Goal: Navigation & Orientation: Understand site structure

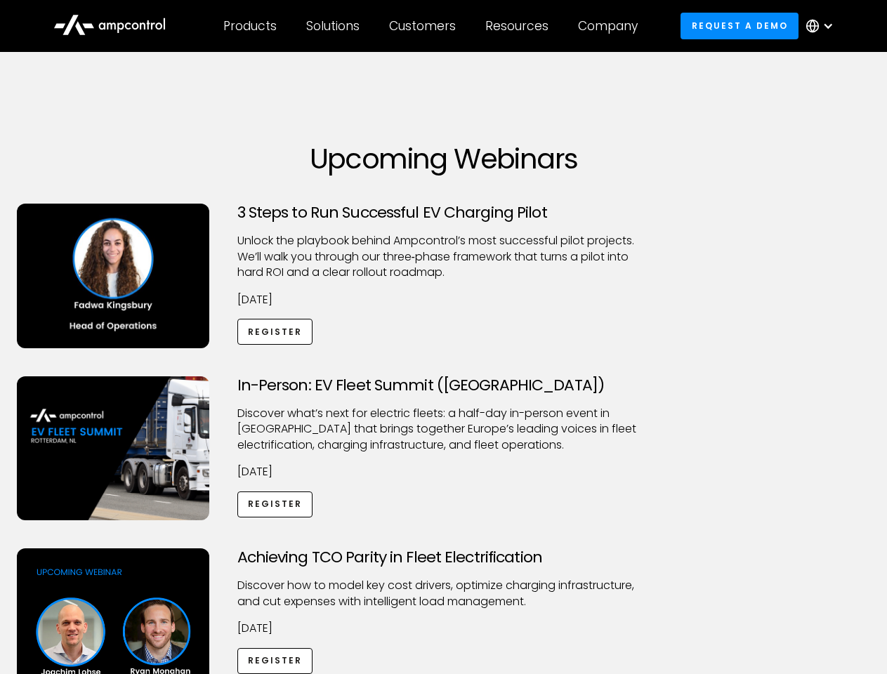
click at [432, 26] on div "Customers" at bounding box center [422, 25] width 67 height 15
click at [249, 26] on div "Products" at bounding box center [249, 25] width 53 height 15
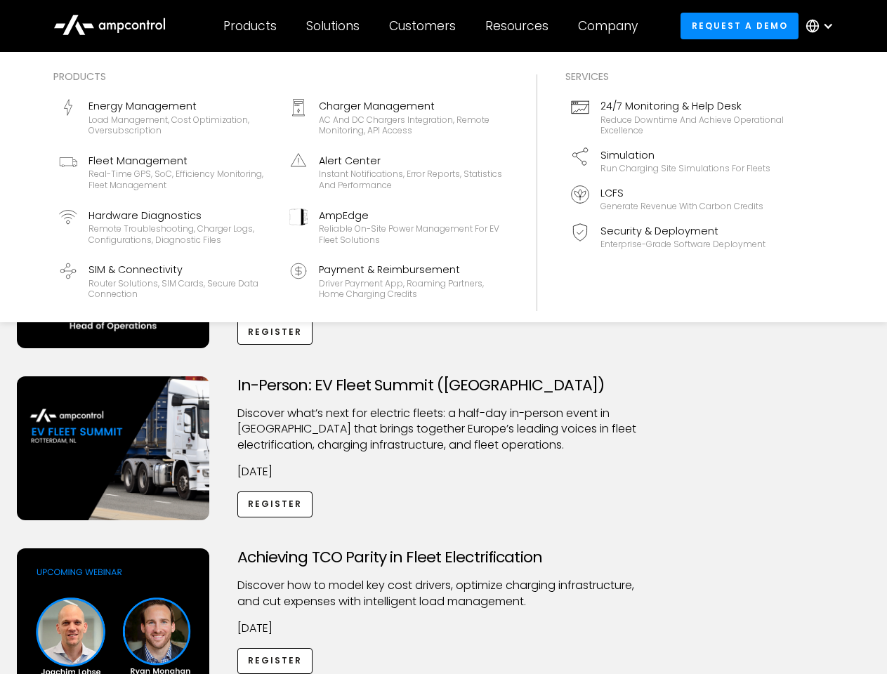
click at [334, 26] on div "Solutions" at bounding box center [332, 25] width 53 height 15
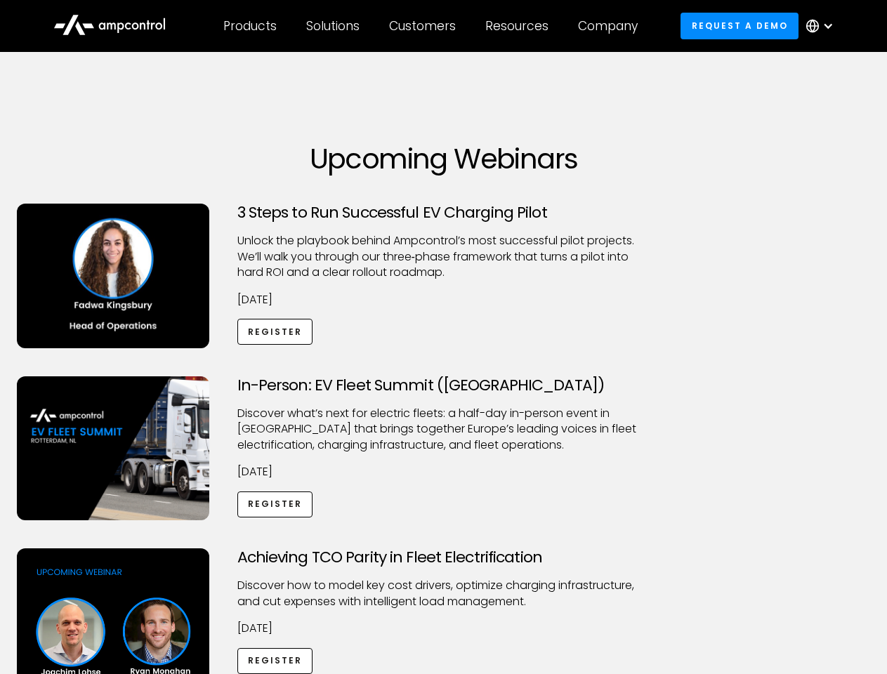
click at [425, 26] on div "Customers" at bounding box center [422, 25] width 67 height 15
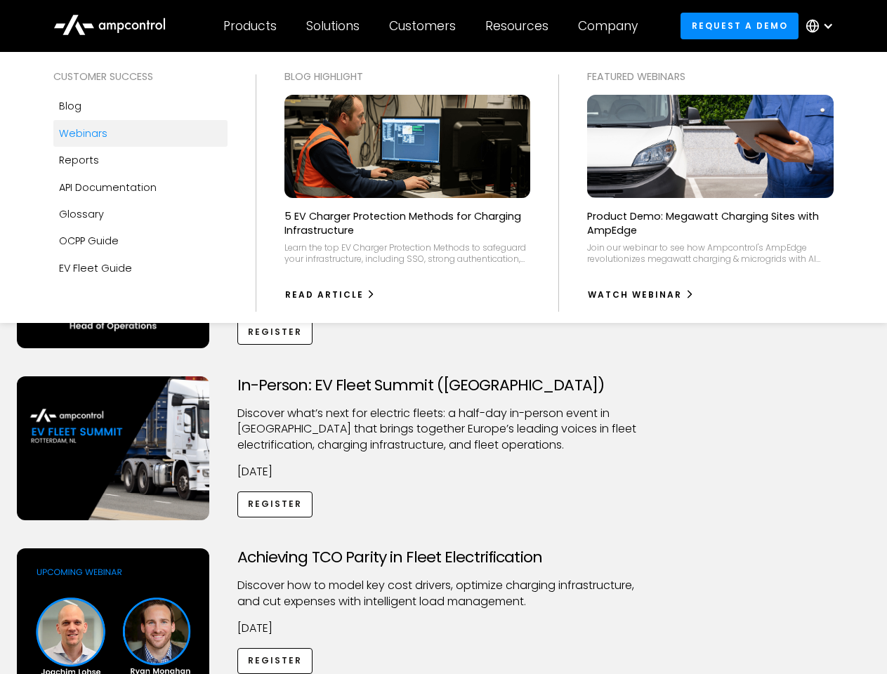
click at [520, 26] on div "Resources" at bounding box center [516, 25] width 63 height 15
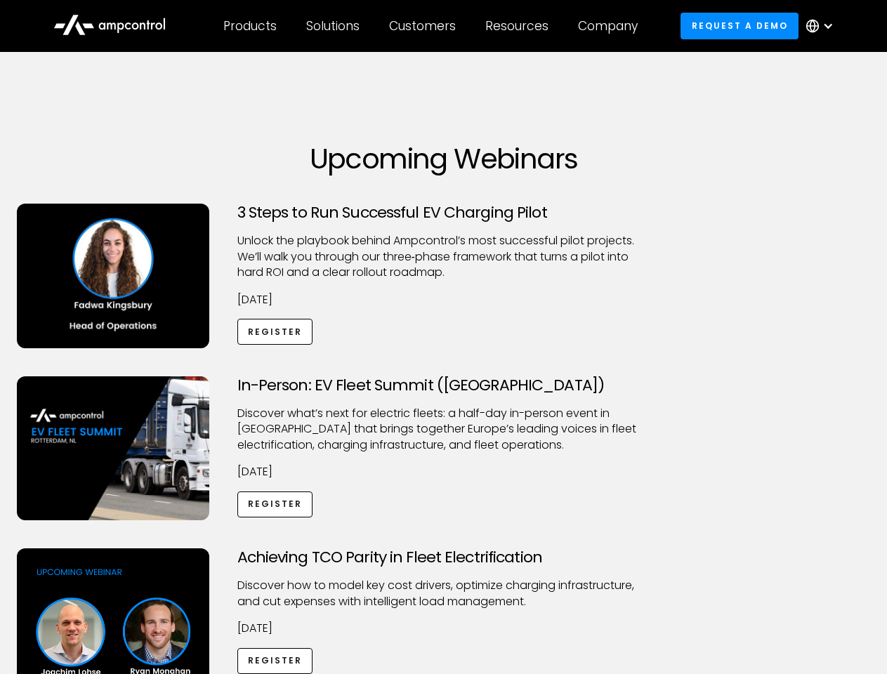
click at [613, 26] on div "Company" at bounding box center [608, 25] width 60 height 15
click at [823, 26] on div at bounding box center [828, 25] width 11 height 11
